Goal: Task Accomplishment & Management: Manage account settings

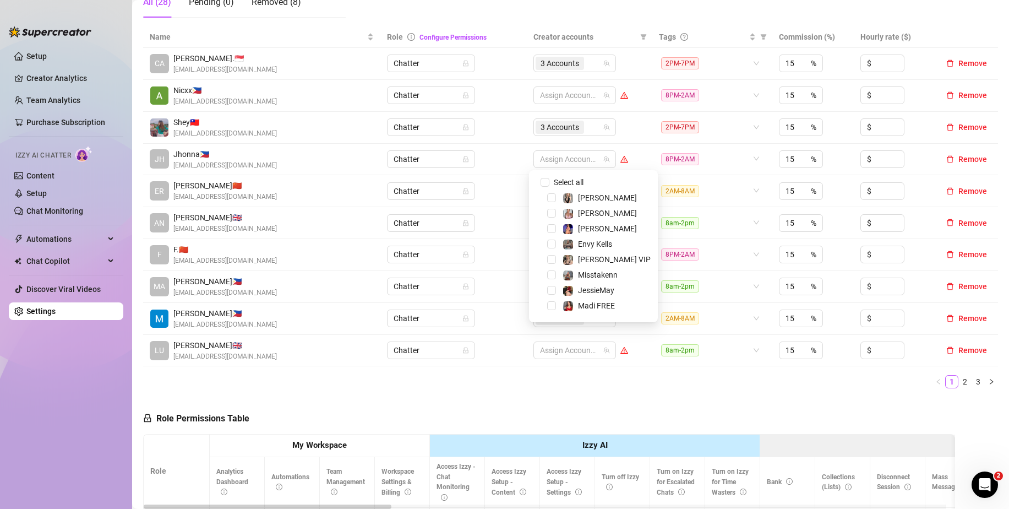
click at [549, 390] on div "Name Role Configure Permissions Creator accounts Tags Commission (%) Hourly rat…" at bounding box center [570, 211] width 855 height 371
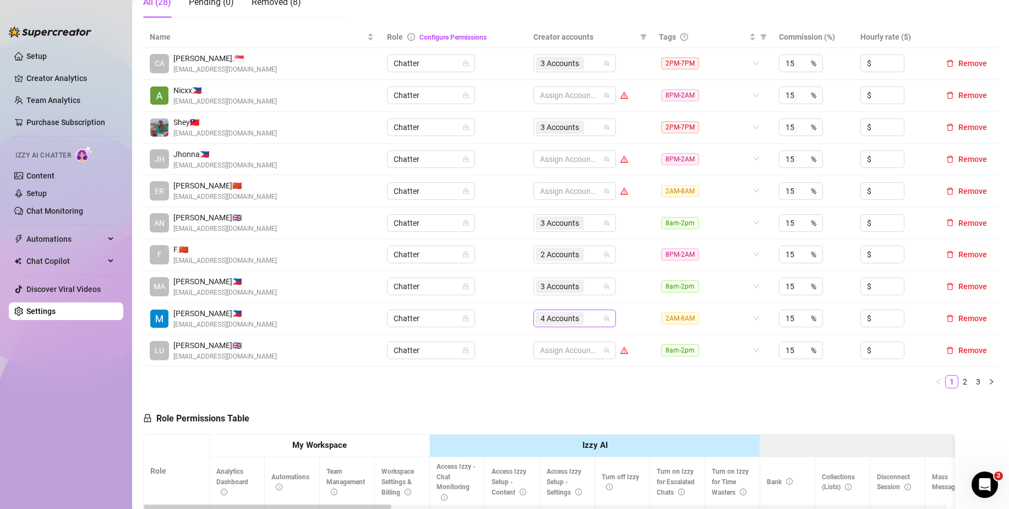
click at [586, 319] on input "search" at bounding box center [587, 318] width 2 height 13
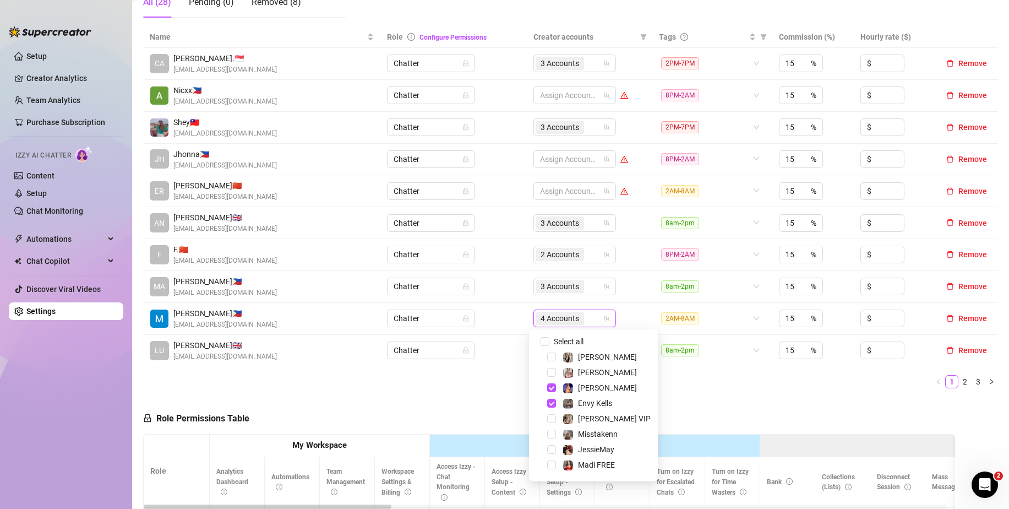
scroll to position [106, 0]
click at [553, 392] on span "Select tree node" at bounding box center [551, 389] width 9 height 9
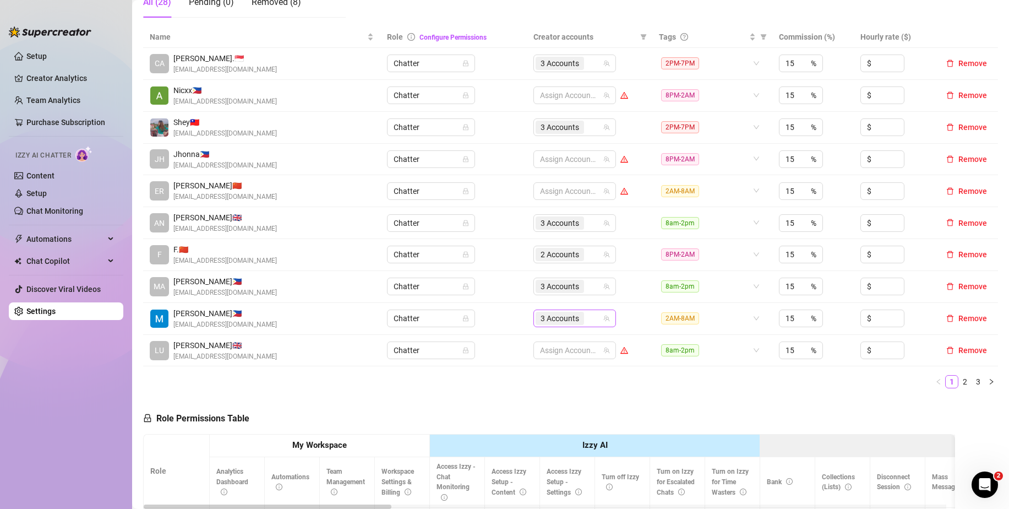
click at [589, 320] on div "3 Accounts" at bounding box center [569, 318] width 67 height 15
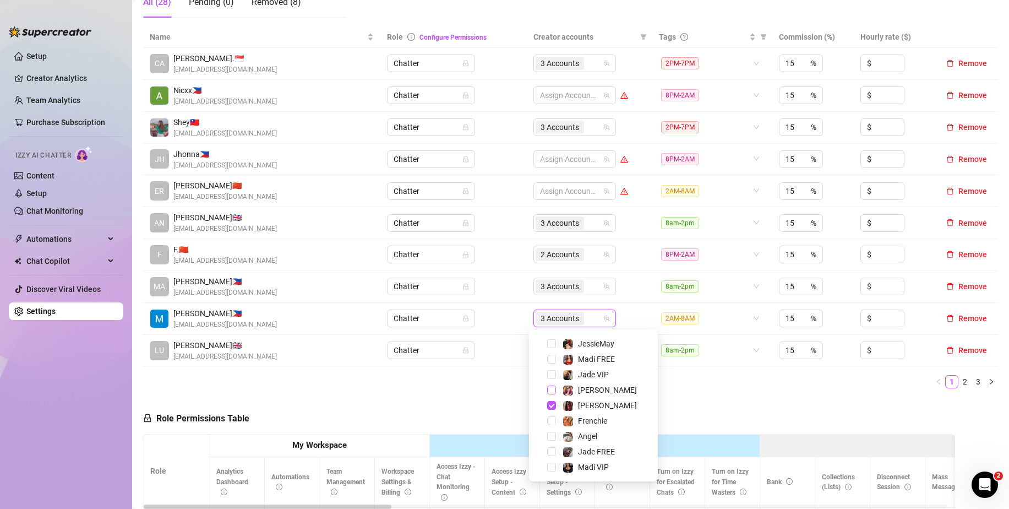
click at [555, 388] on span "Select tree node" at bounding box center [551, 389] width 9 height 9
click at [690, 390] on div "Name Role Configure Permissions Creator accounts Tags Commission (%) Hourly rat…" at bounding box center [570, 211] width 855 height 371
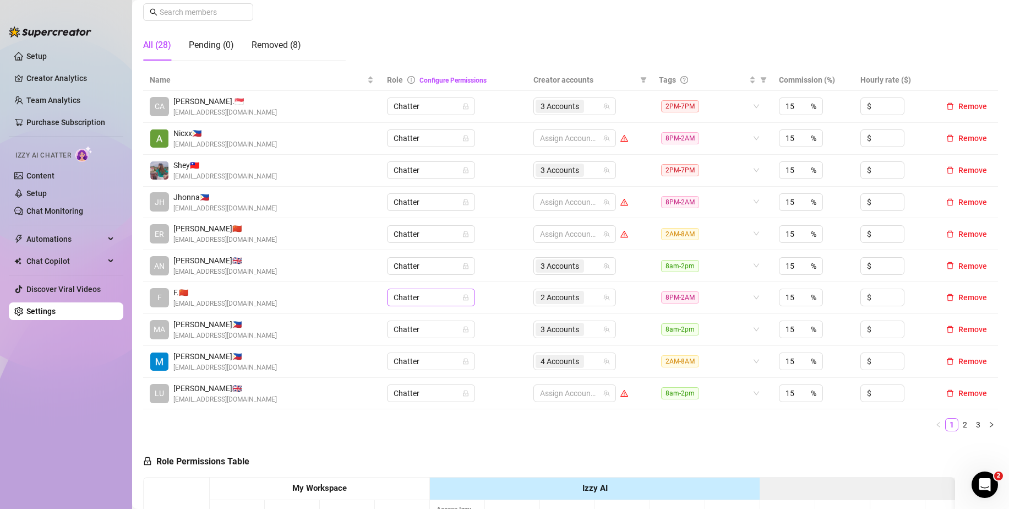
scroll to position [110, 0]
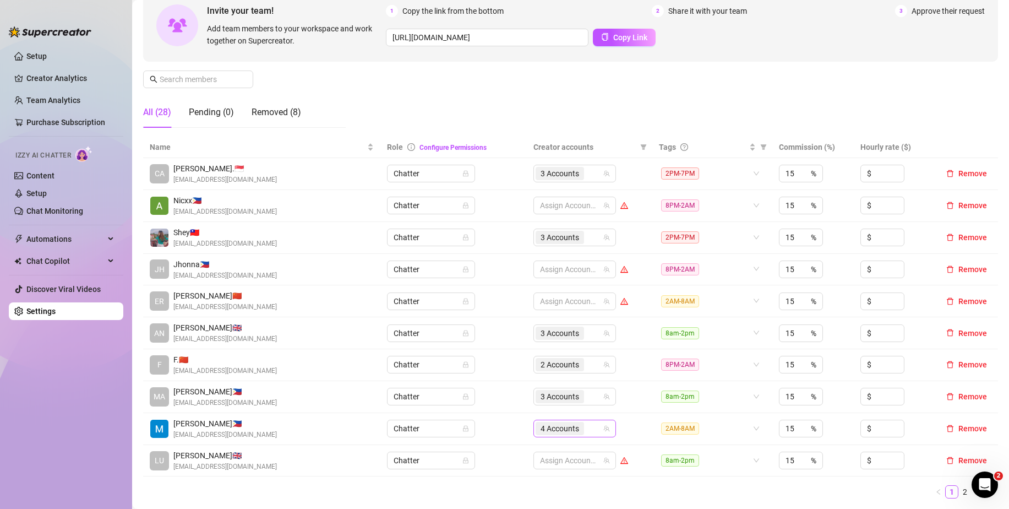
click at [585, 431] on div "4 Accounts" at bounding box center [569, 428] width 67 height 15
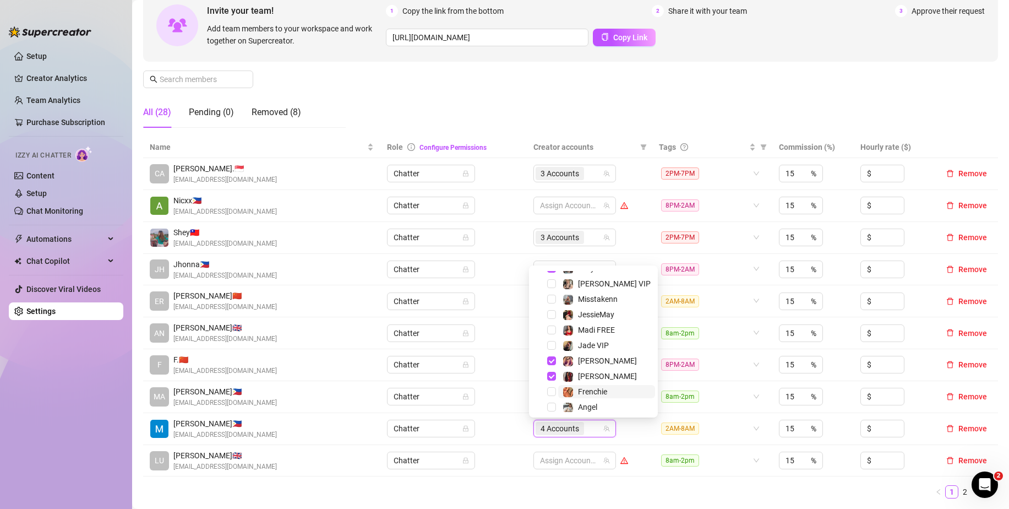
scroll to position [106, 0]
click at [553, 325] on span "Select tree node" at bounding box center [551, 326] width 9 height 9
click at [645, 486] on ul "1 2 3" at bounding box center [570, 491] width 855 height 13
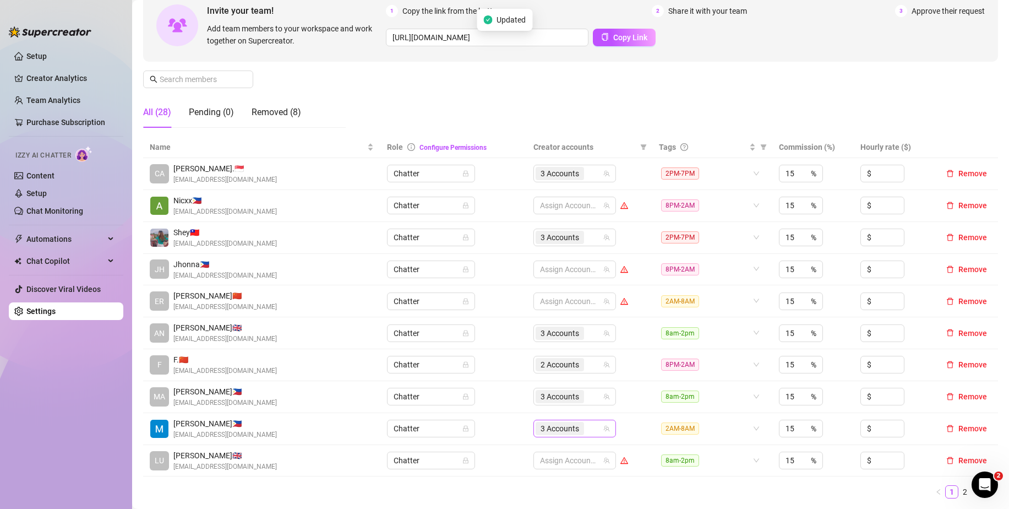
click at [586, 426] on div "3 Accounts" at bounding box center [569, 428] width 67 height 15
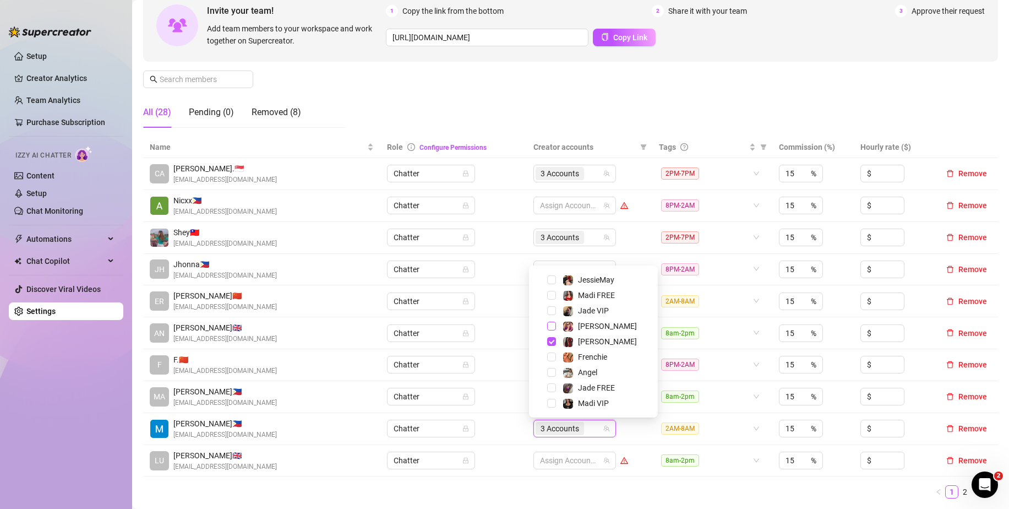
click at [551, 325] on span "Select tree node" at bounding box center [551, 326] width 9 height 9
click at [650, 490] on ul "1 2 3" at bounding box center [570, 491] width 855 height 13
